Goal: Information Seeking & Learning: Find specific fact

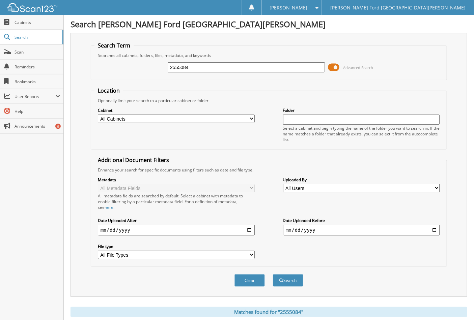
click at [194, 66] on input "2555084" at bounding box center [246, 67] width 157 height 10
type input "2552121"
click at [273, 275] on button "Search" at bounding box center [288, 281] width 30 height 12
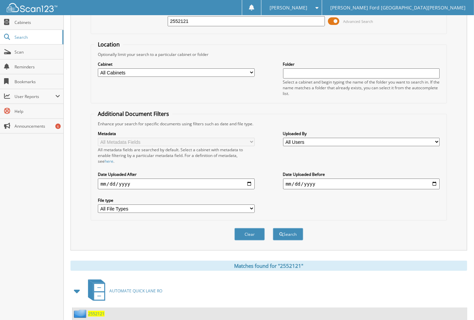
scroll to position [88, 0]
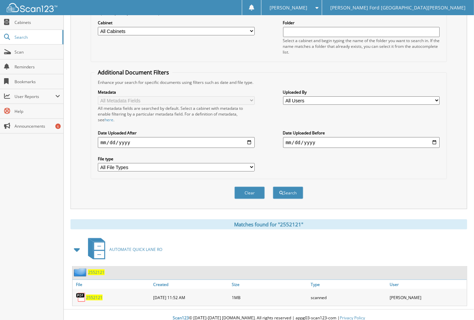
click at [95, 295] on span "2552121" at bounding box center [94, 298] width 17 height 6
